Goal: Transaction & Acquisition: Download file/media

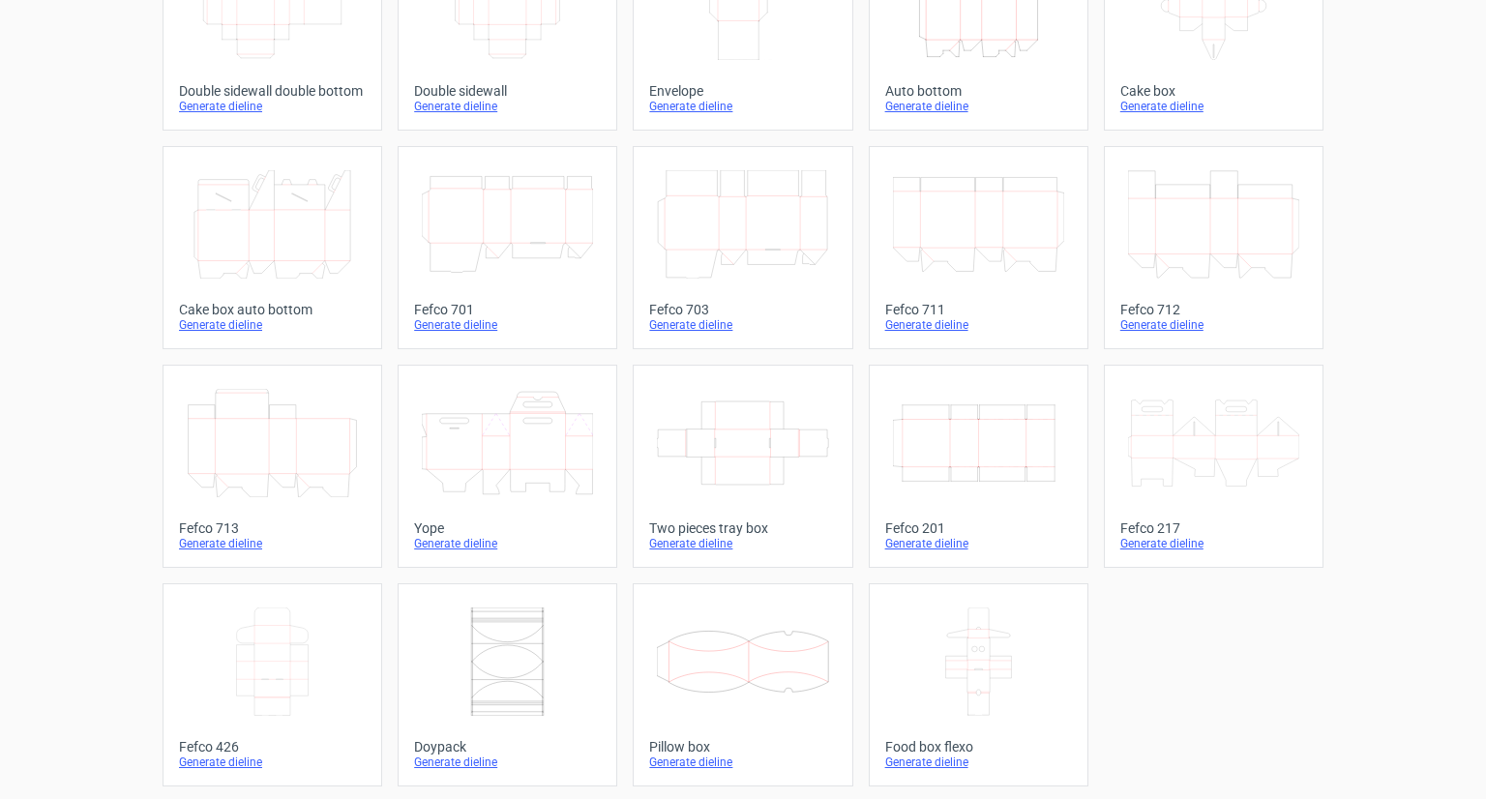
scroll to position [408, 0]
click at [948, 419] on icon "Width Depth Height" at bounding box center [978, 442] width 171 height 108
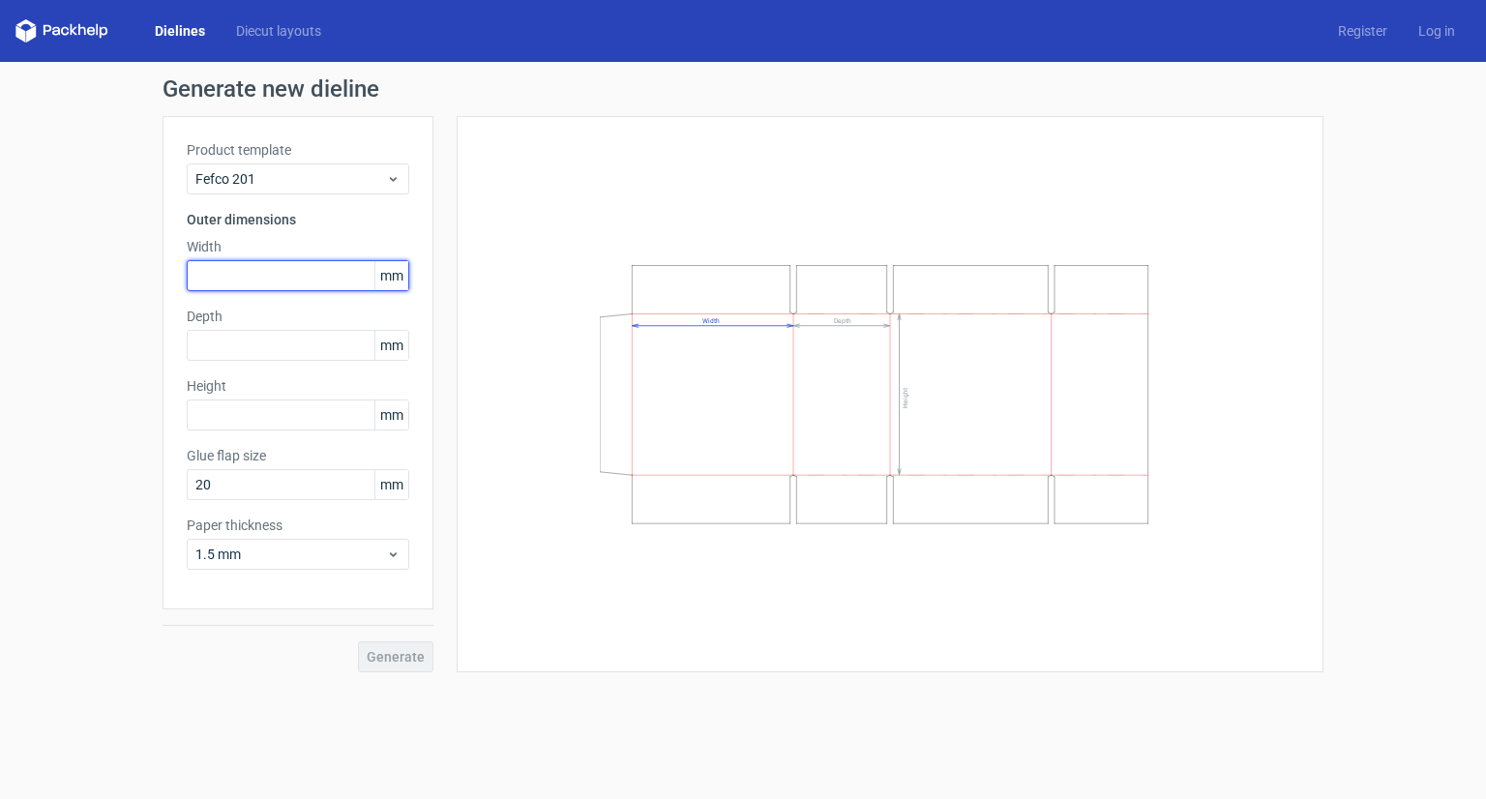
click at [210, 274] on input "text" at bounding box center [298, 275] width 223 height 31
type input "270"
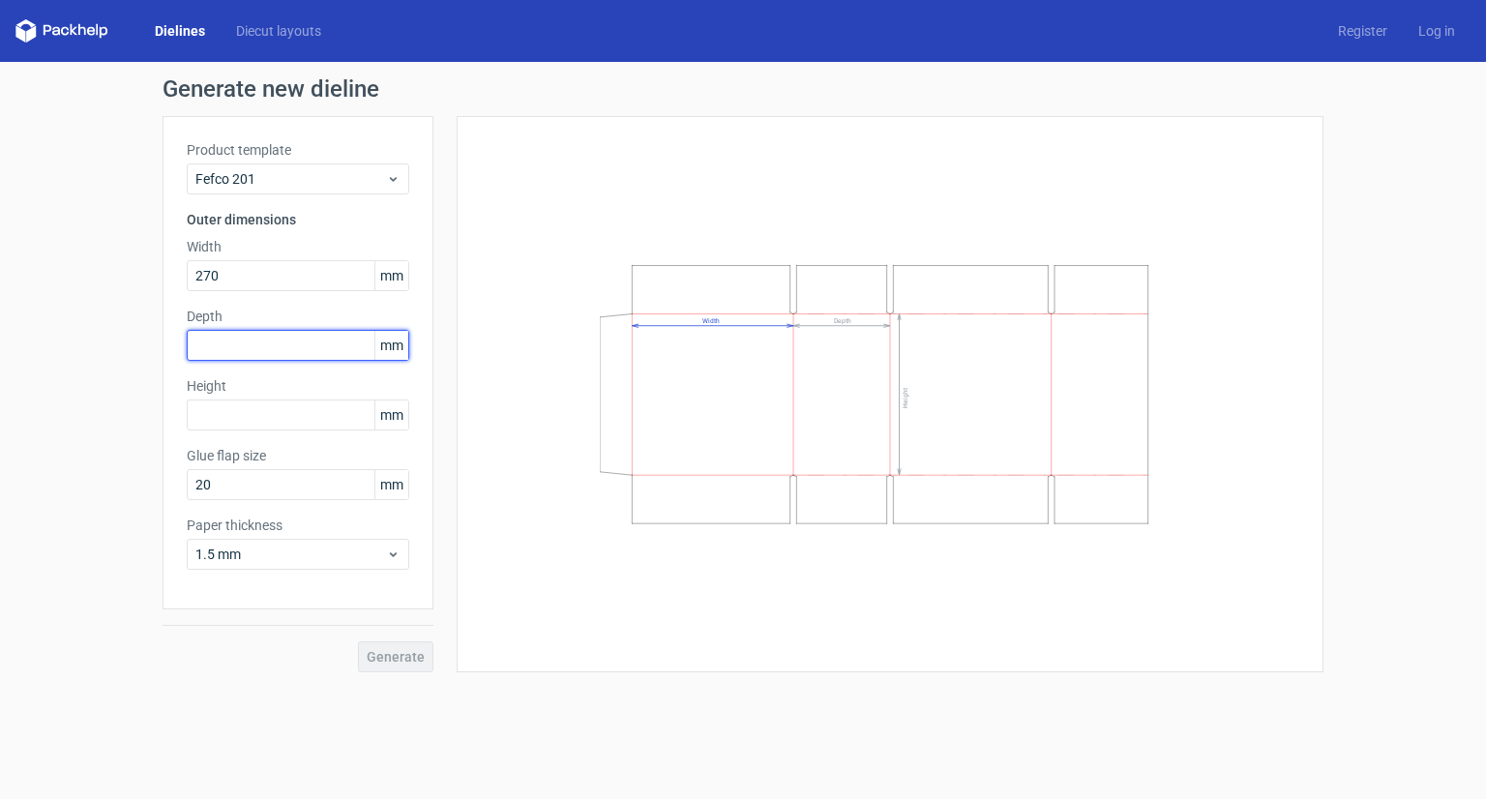
click at [207, 350] on input "text" at bounding box center [298, 345] width 223 height 31
type input "252"
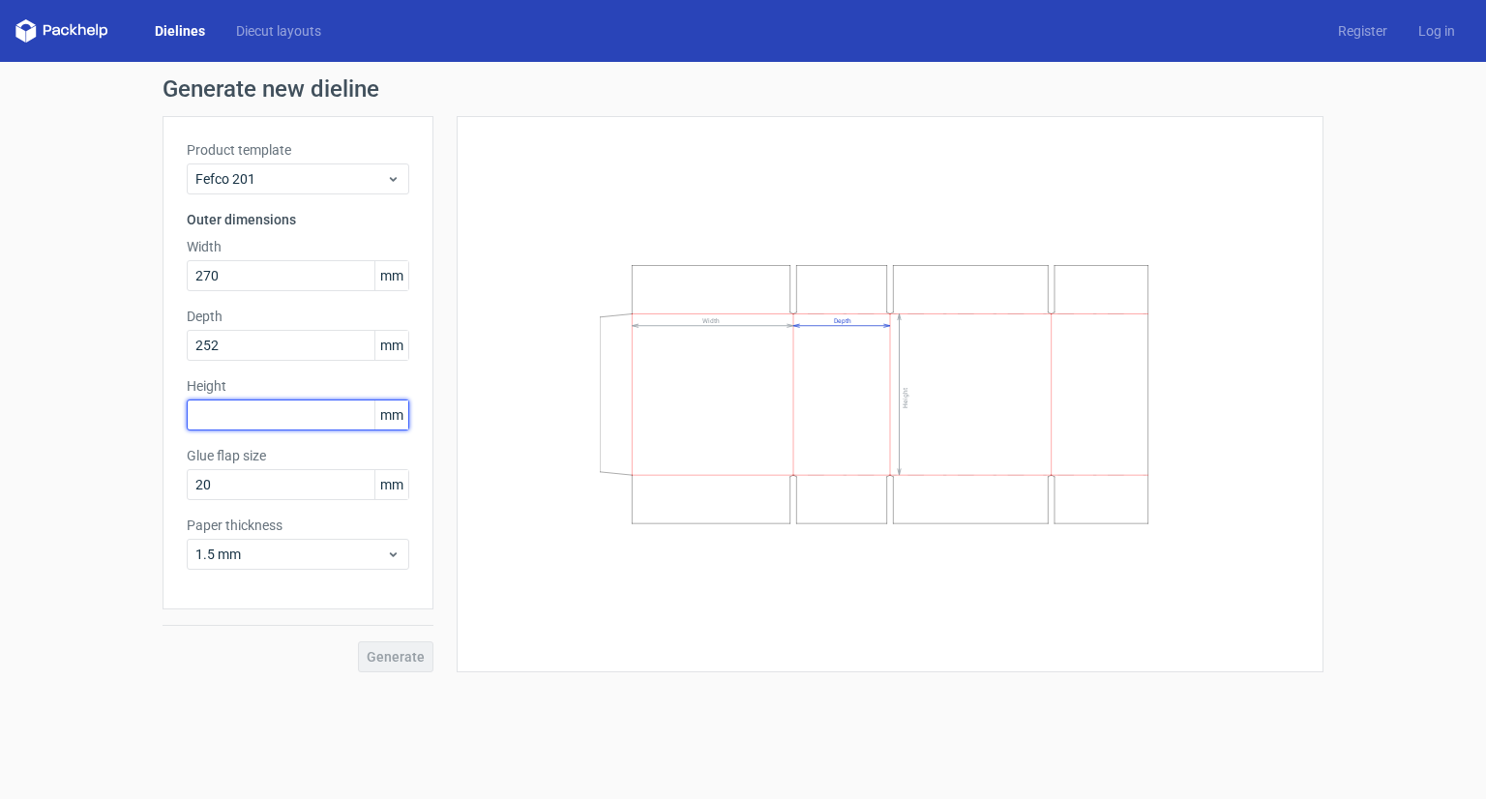
click at [236, 413] on input "text" at bounding box center [298, 415] width 223 height 31
type input "145"
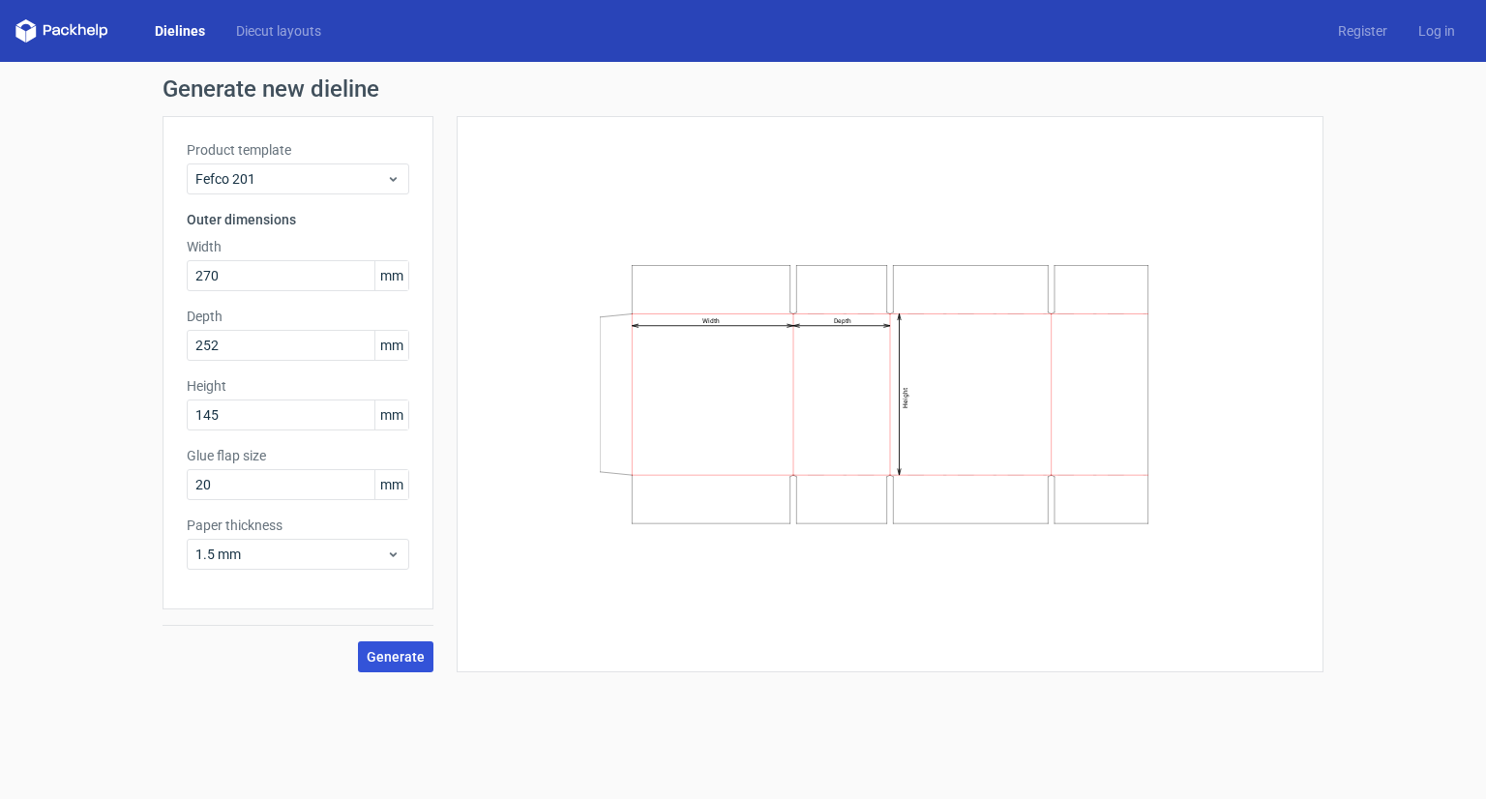
click at [412, 658] on span "Generate" at bounding box center [396, 657] width 58 height 14
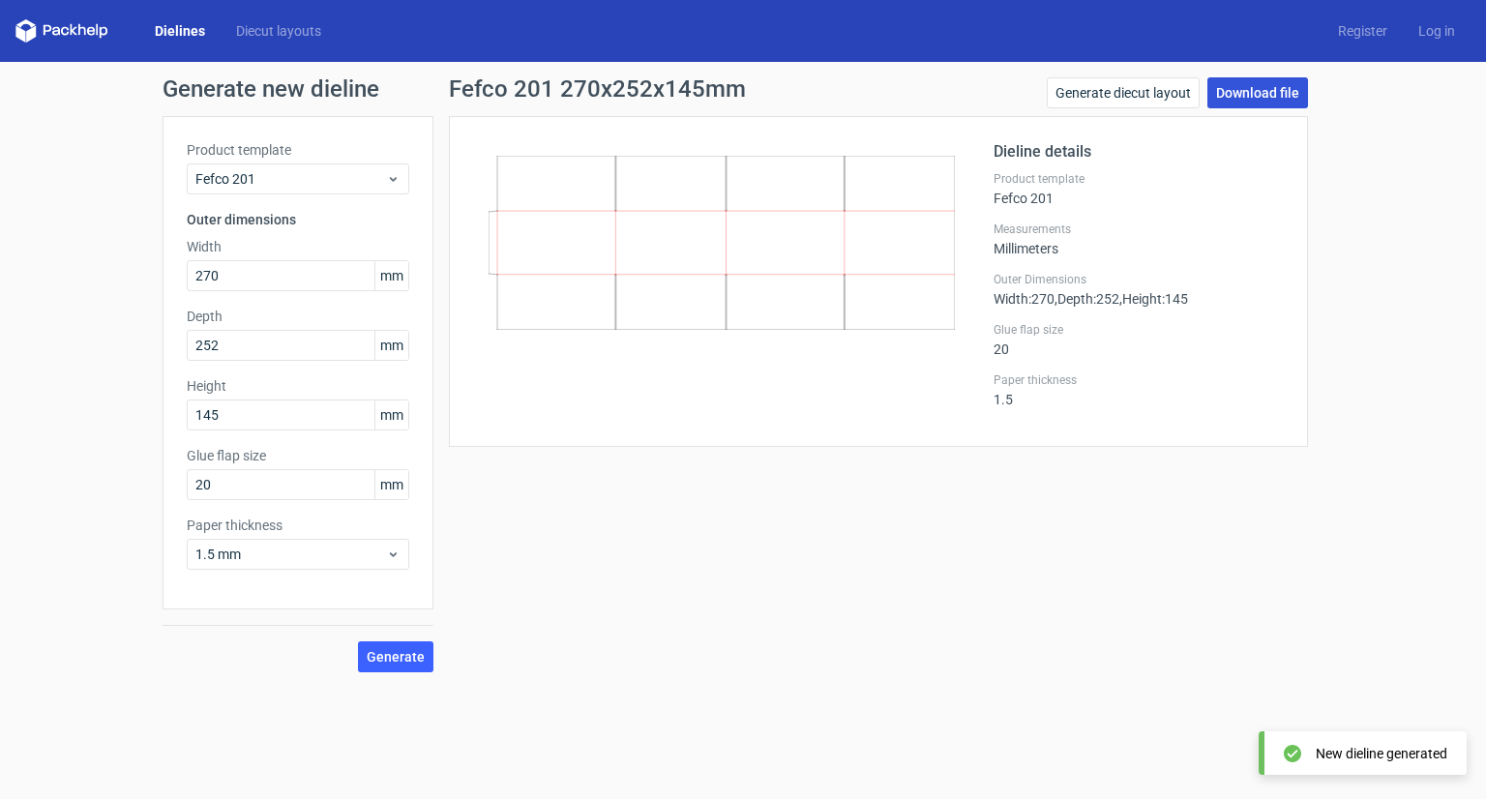
click at [1273, 90] on link "Download file" at bounding box center [1258, 92] width 101 height 31
click at [1437, 245] on div "Generate new dieline Product template Fefco 201 Outer dimensions Width 270 mm D…" at bounding box center [743, 375] width 1486 height 626
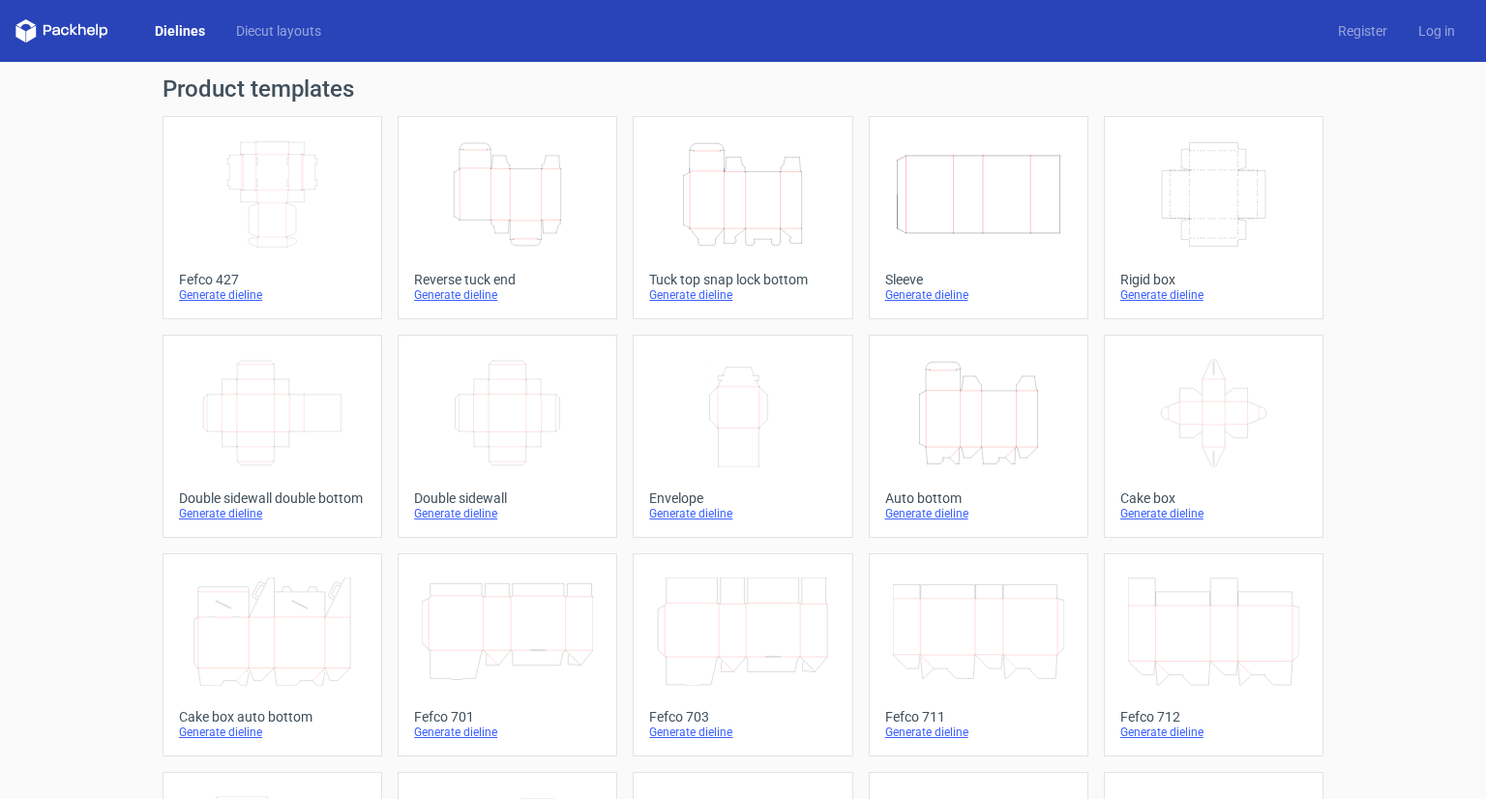
scroll to position [408, 0]
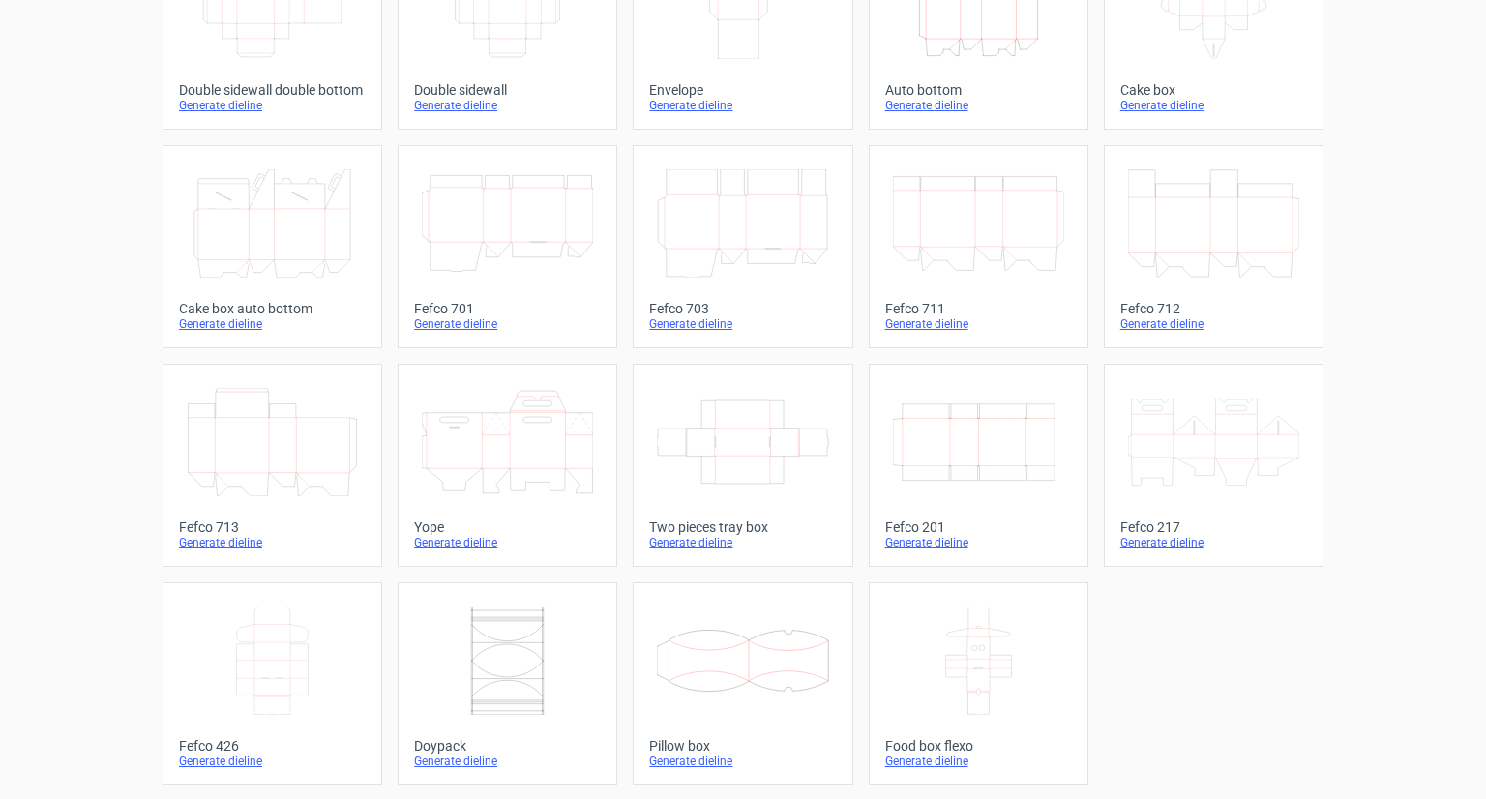
click at [930, 489] on icon "Width Depth Height" at bounding box center [978, 442] width 171 height 108
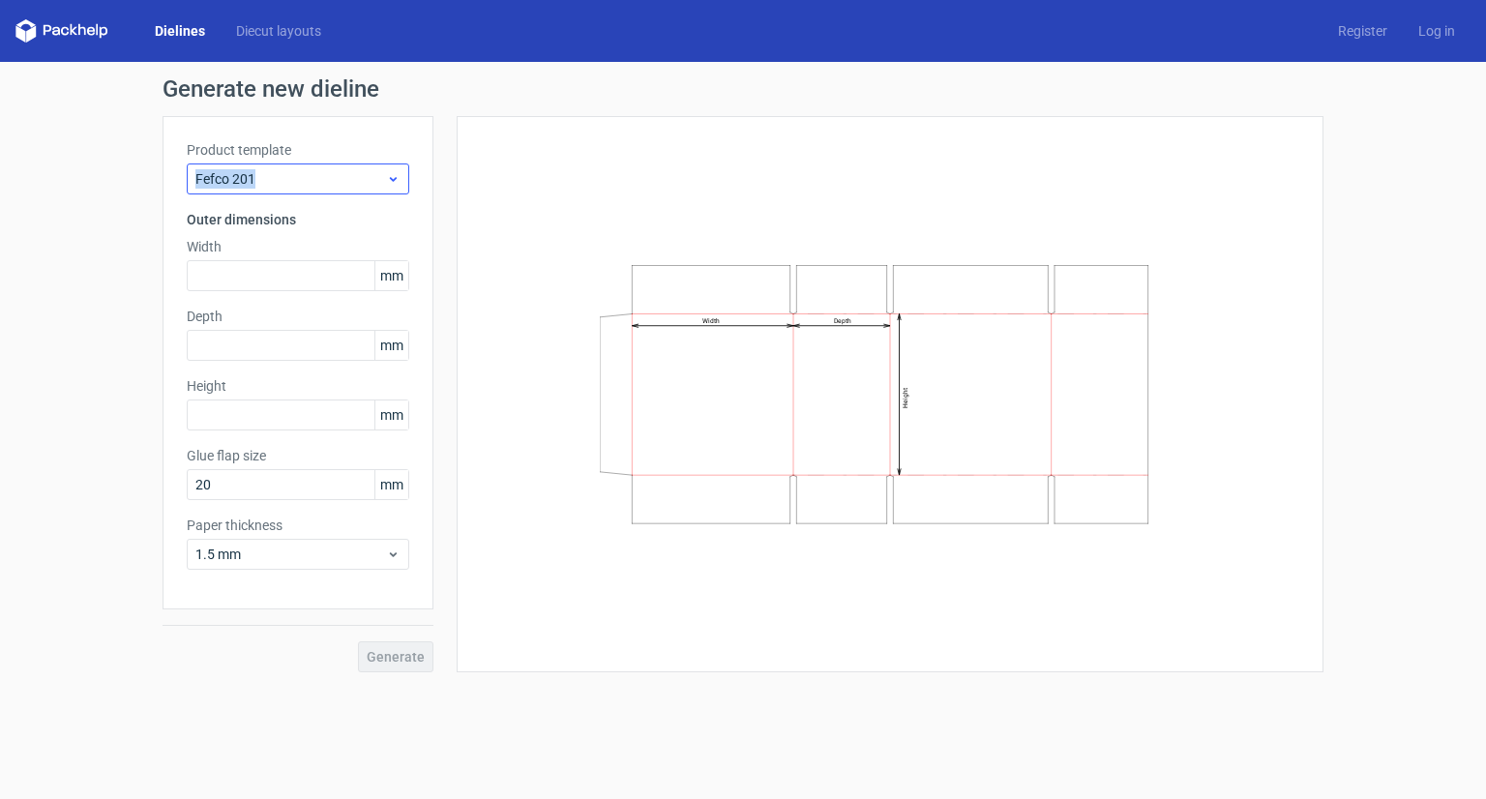
drag, startPoint x: 100, startPoint y: 175, endPoint x: 273, endPoint y: 191, distance: 173.9
click at [273, 191] on div "Generate new dieline Product template Fefco 201 Outer dimensions Width mm Depth…" at bounding box center [743, 375] width 1486 height 626
copy span "Fefco 201"
click at [973, 15] on div "Dielines Diecut layouts Register Log in" at bounding box center [743, 31] width 1486 height 62
